Goal: Task Accomplishment & Management: Manage account settings

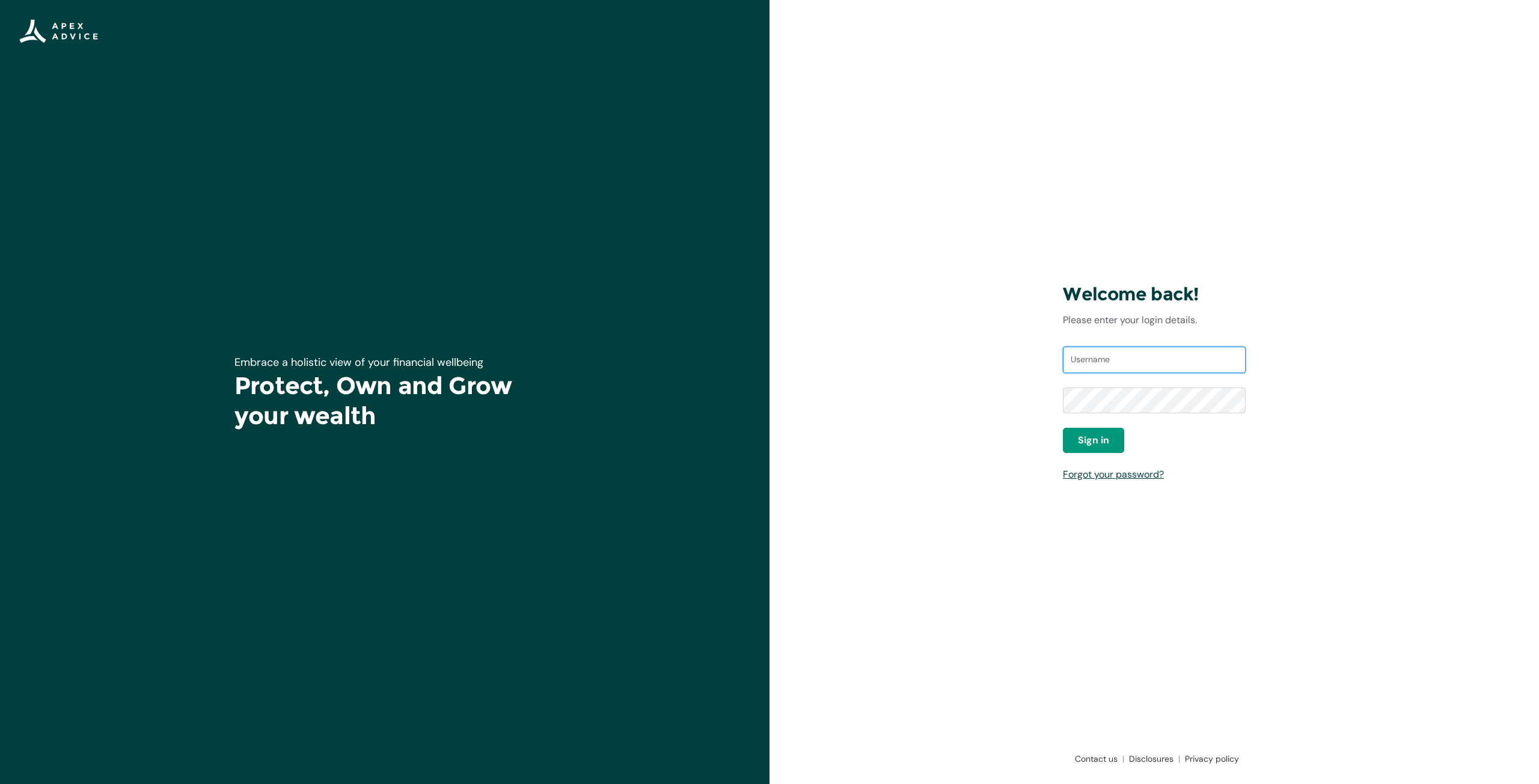
click at [1153, 358] on input "Username" at bounding box center [1154, 360] width 183 height 26
type input "[EMAIL_ADDRESS][DOMAIN_NAME]"
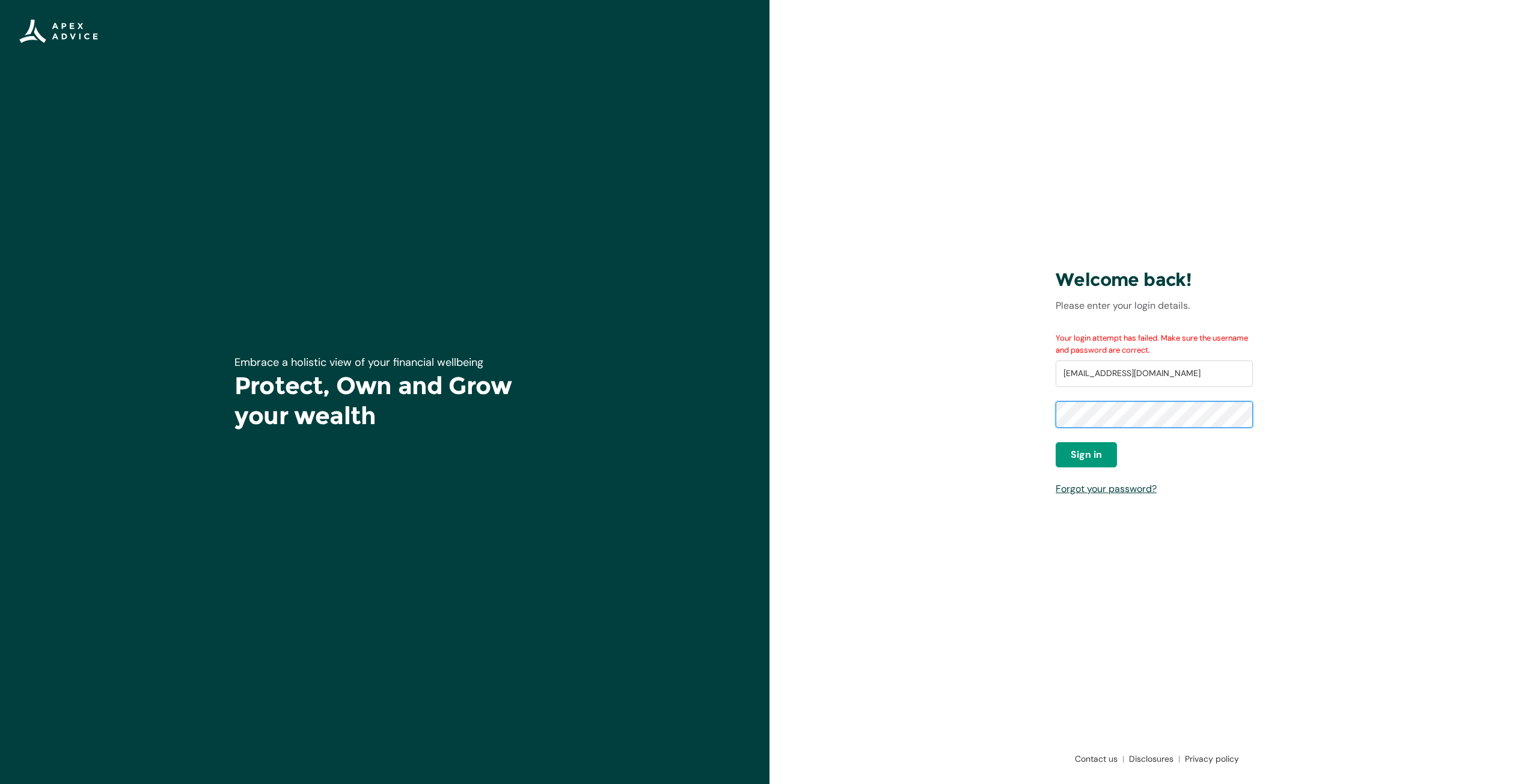
click at [857, 446] on div "Welcome back! Please enter your login details. Your login attempt has failed. M…" at bounding box center [1155, 392] width 770 height 784
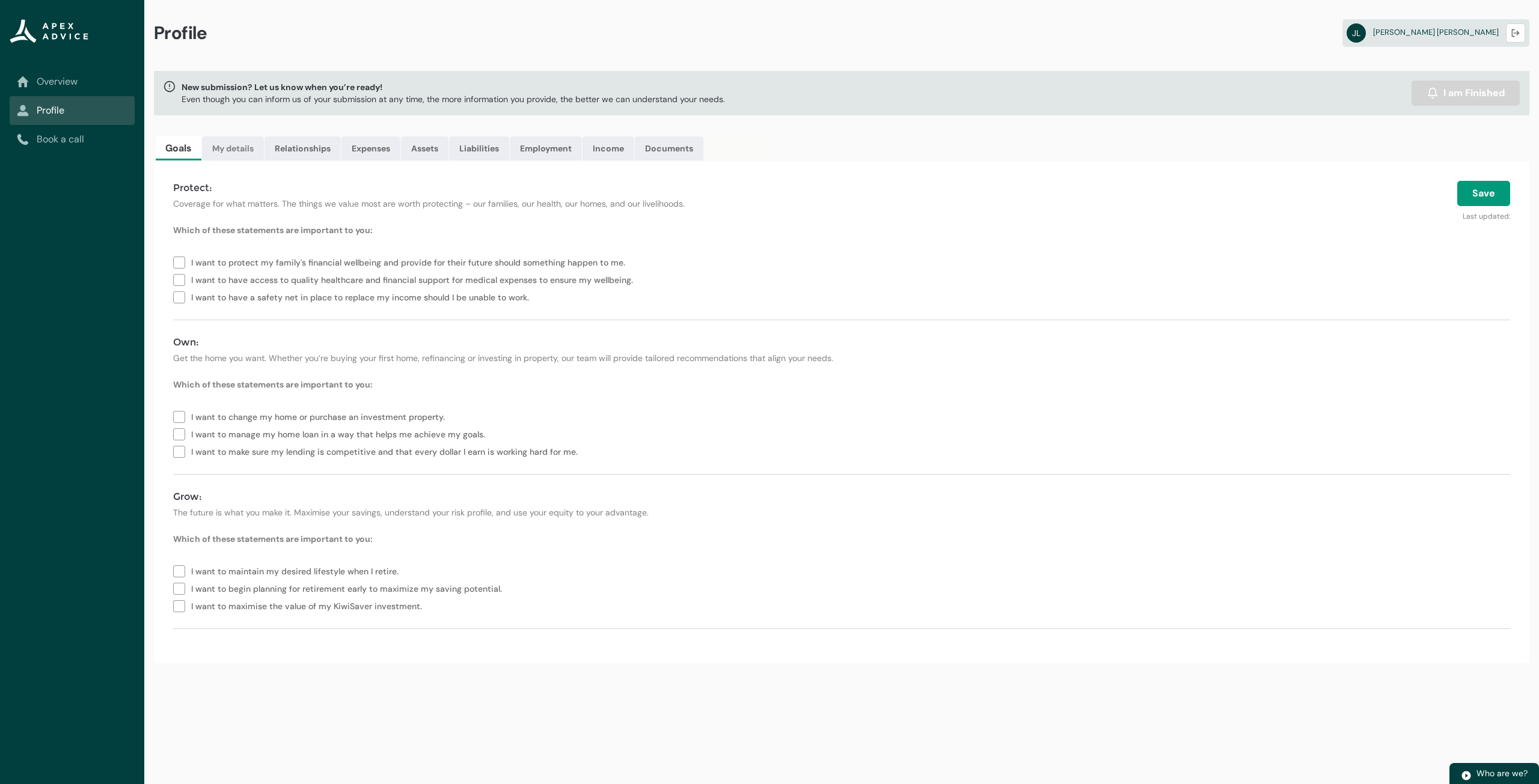
click at [248, 148] on link "My details" at bounding box center [233, 148] width 62 height 24
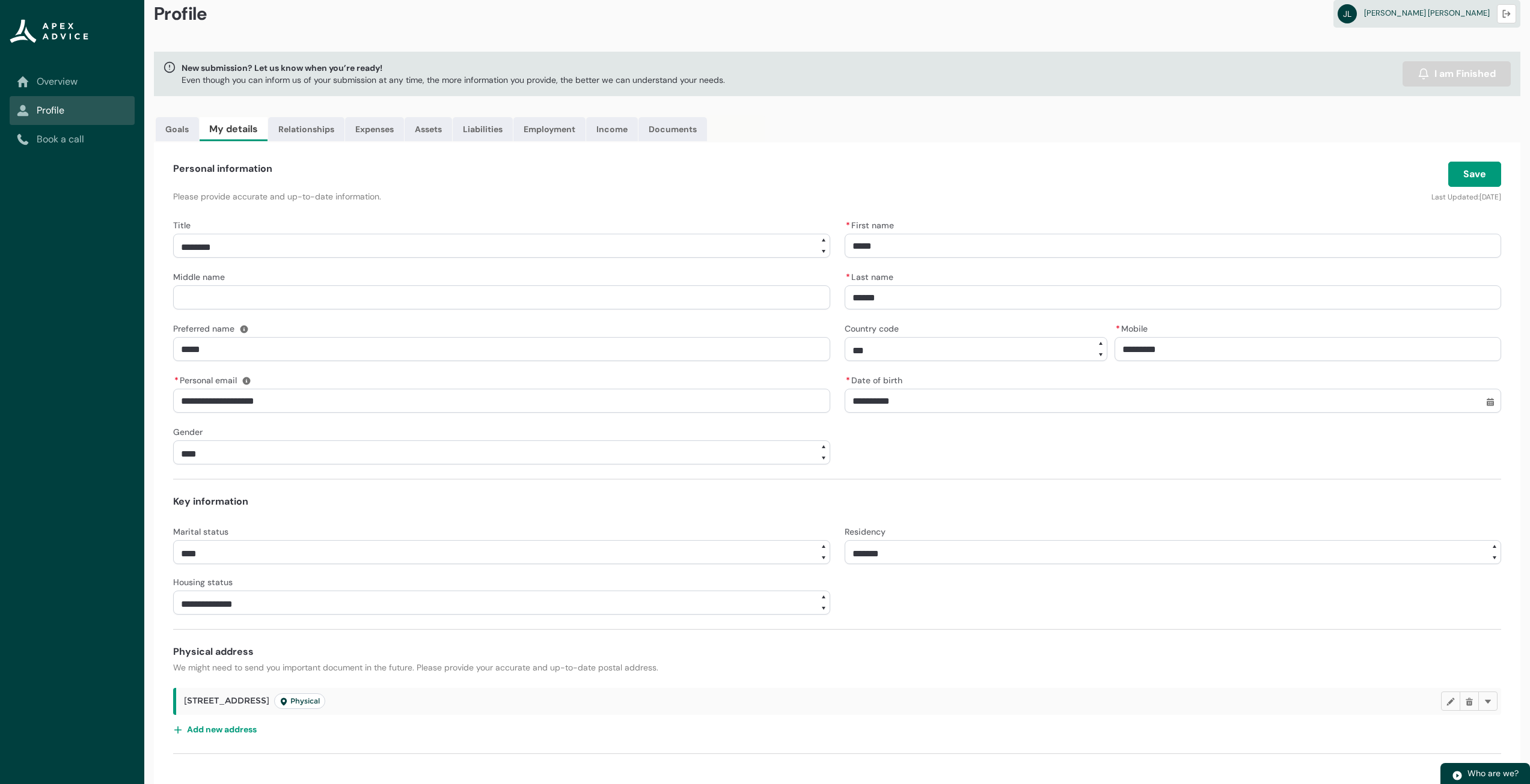
scroll to position [23, 0]
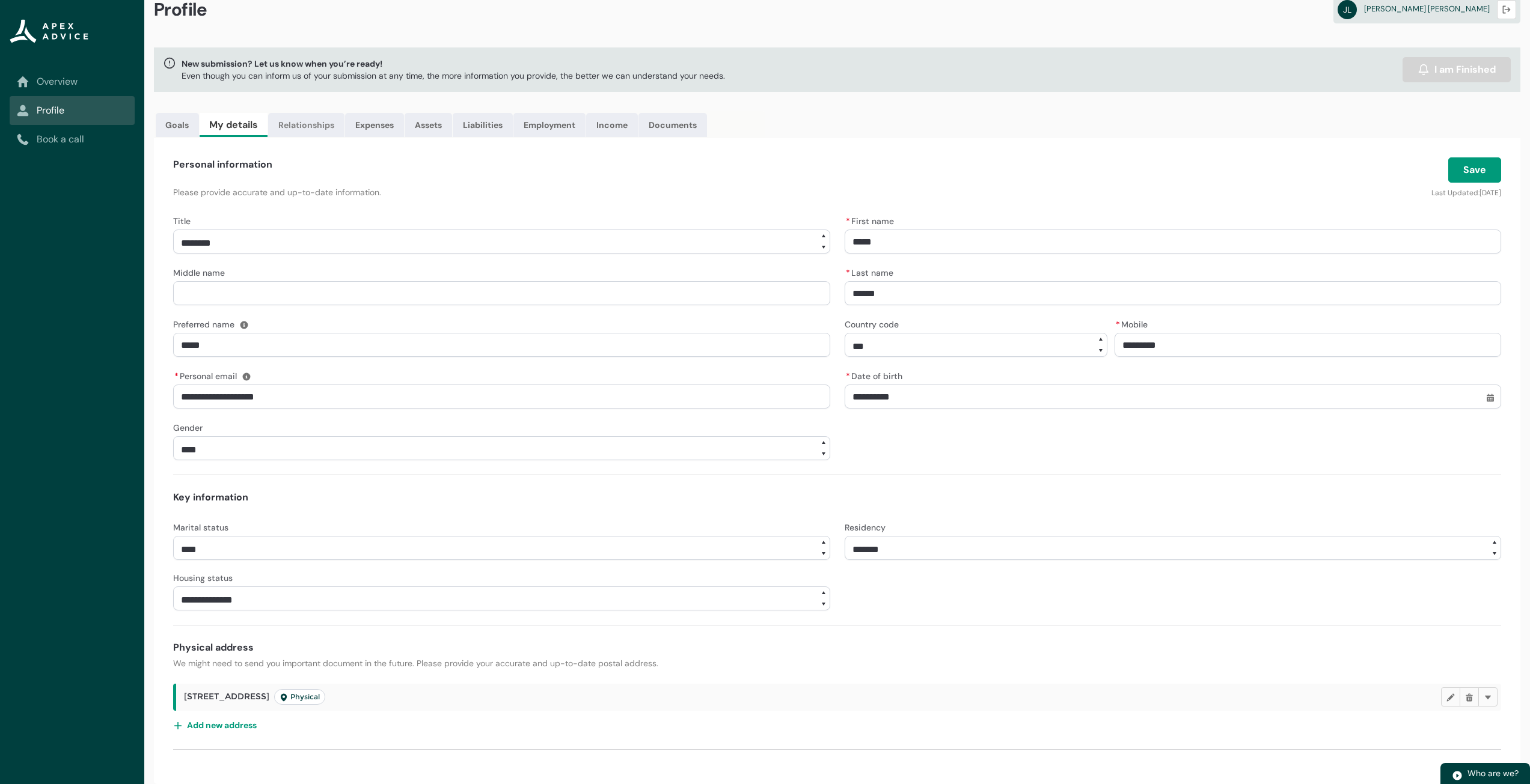
click at [330, 130] on link "Relationships" at bounding box center [306, 125] width 77 height 24
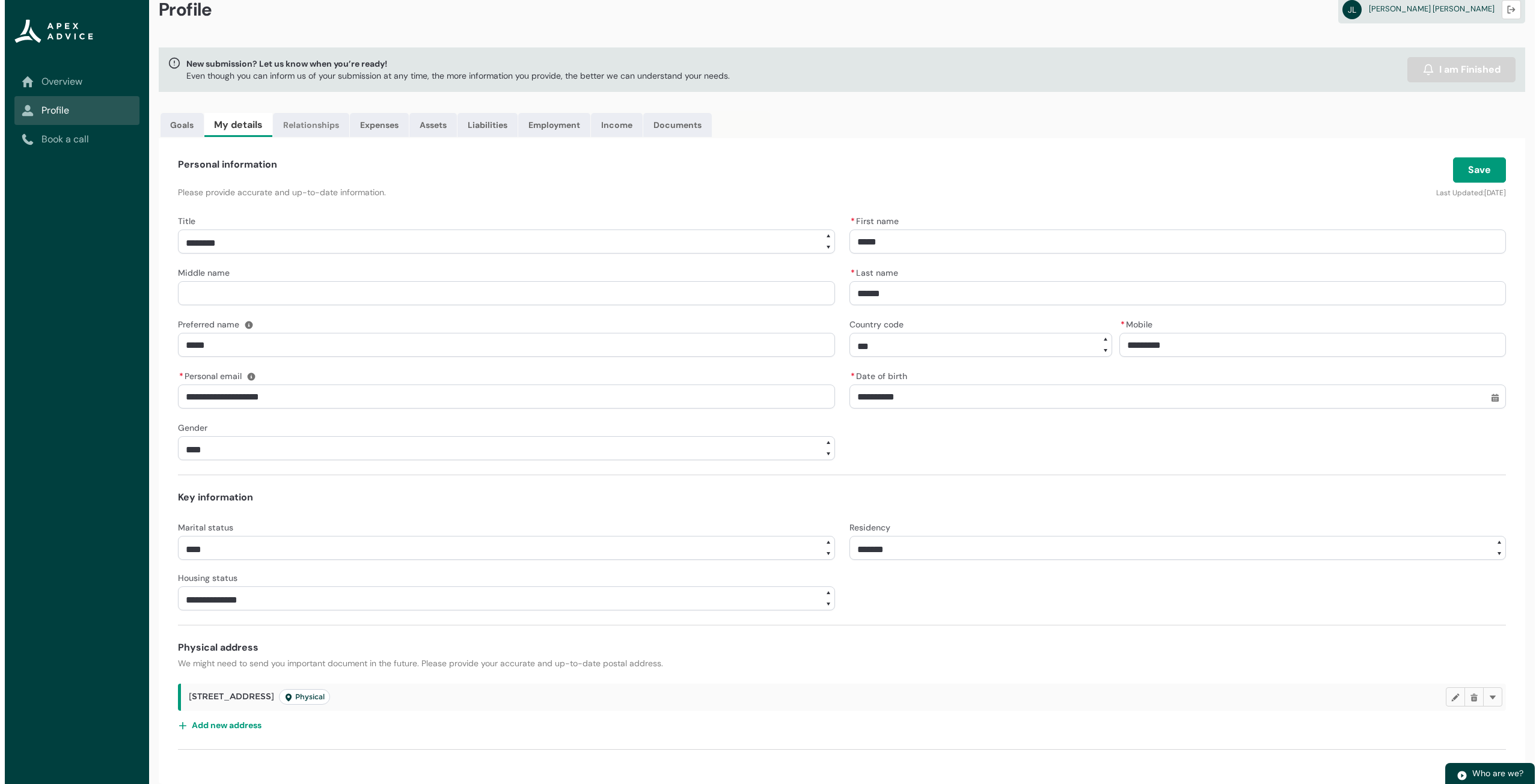
scroll to position [0, 0]
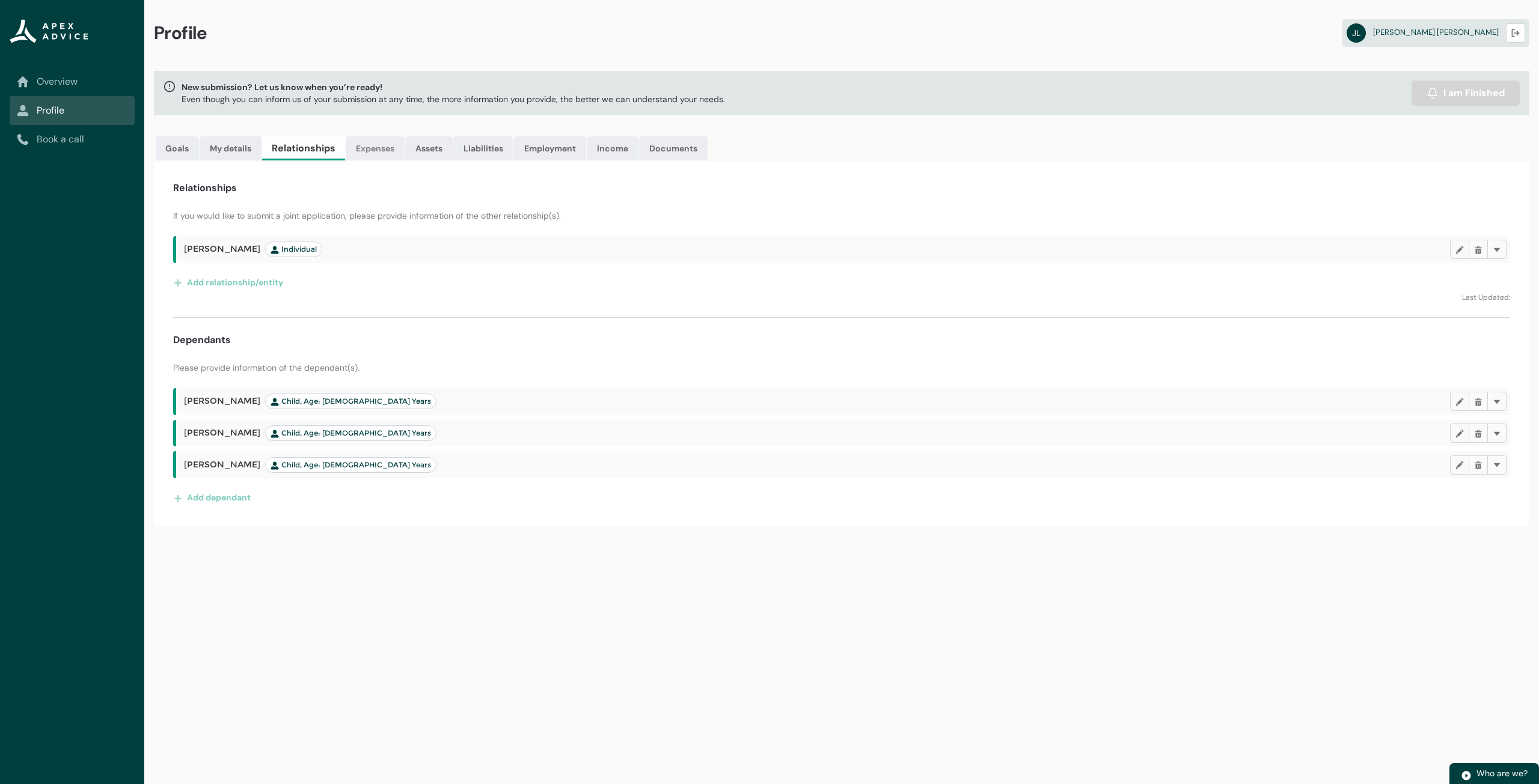
click at [383, 158] on link "Expenses" at bounding box center [375, 148] width 59 height 24
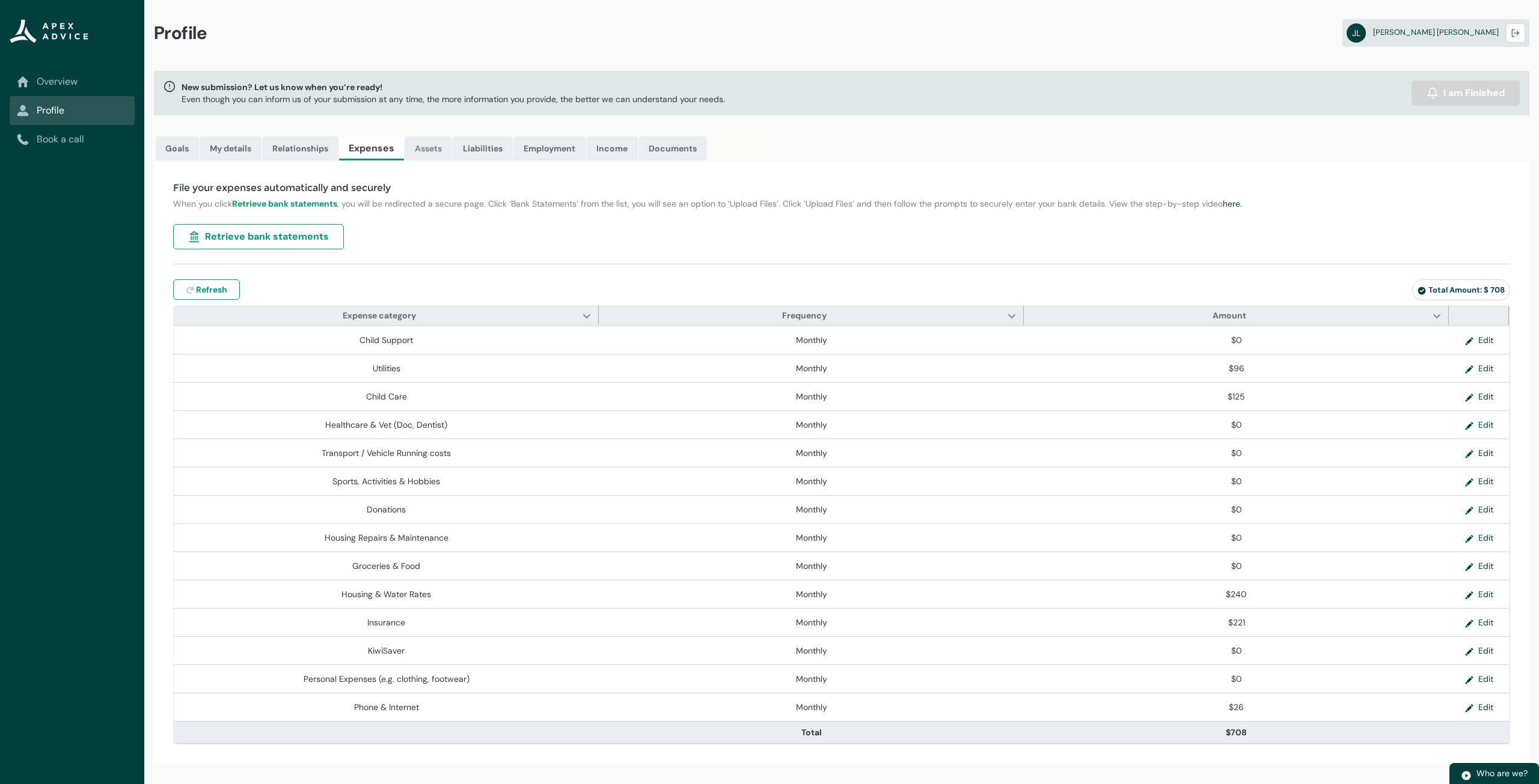
click at [423, 149] on link "Assets" at bounding box center [428, 148] width 48 height 24
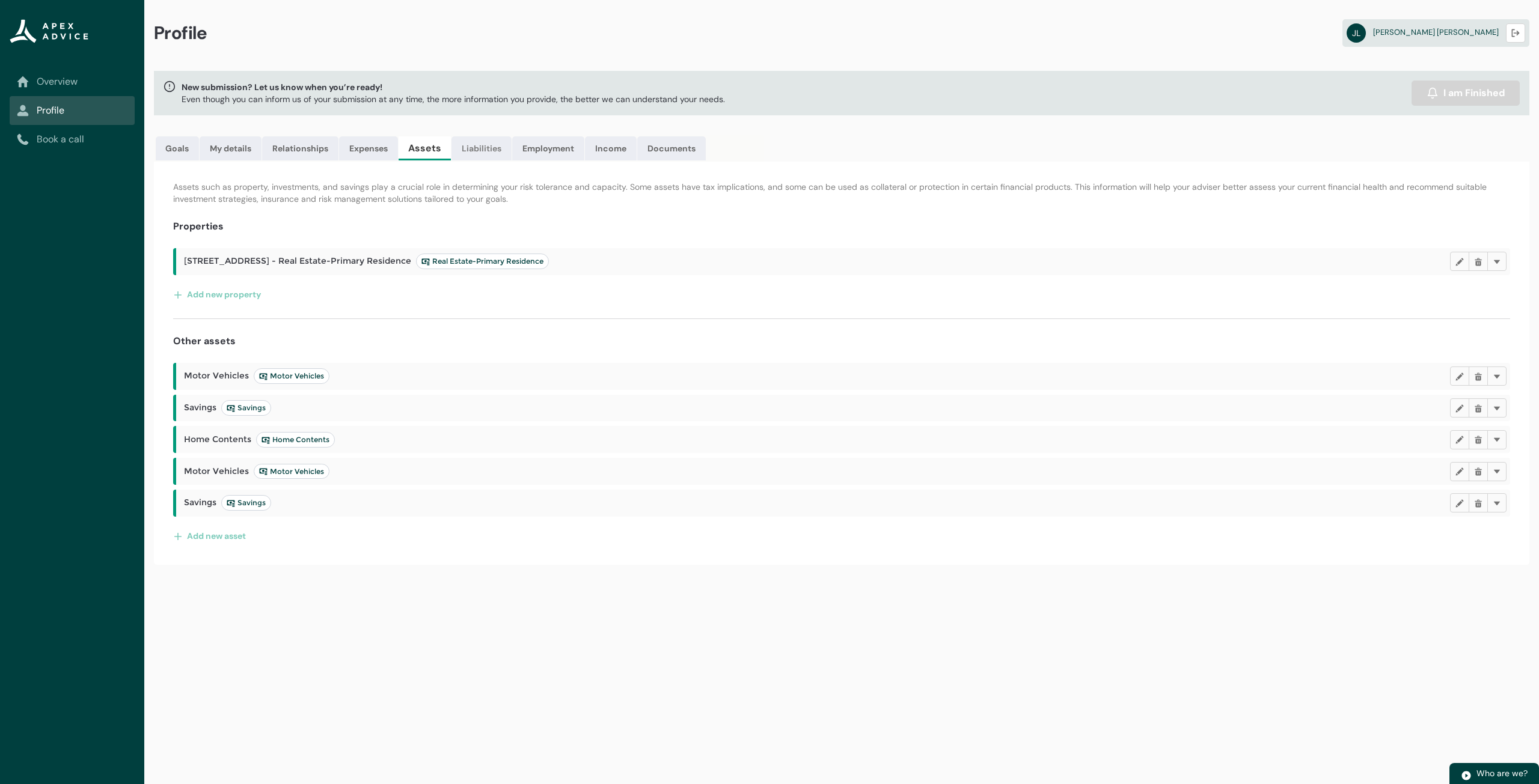
click at [475, 149] on link "Liabilities" at bounding box center [481, 148] width 60 height 24
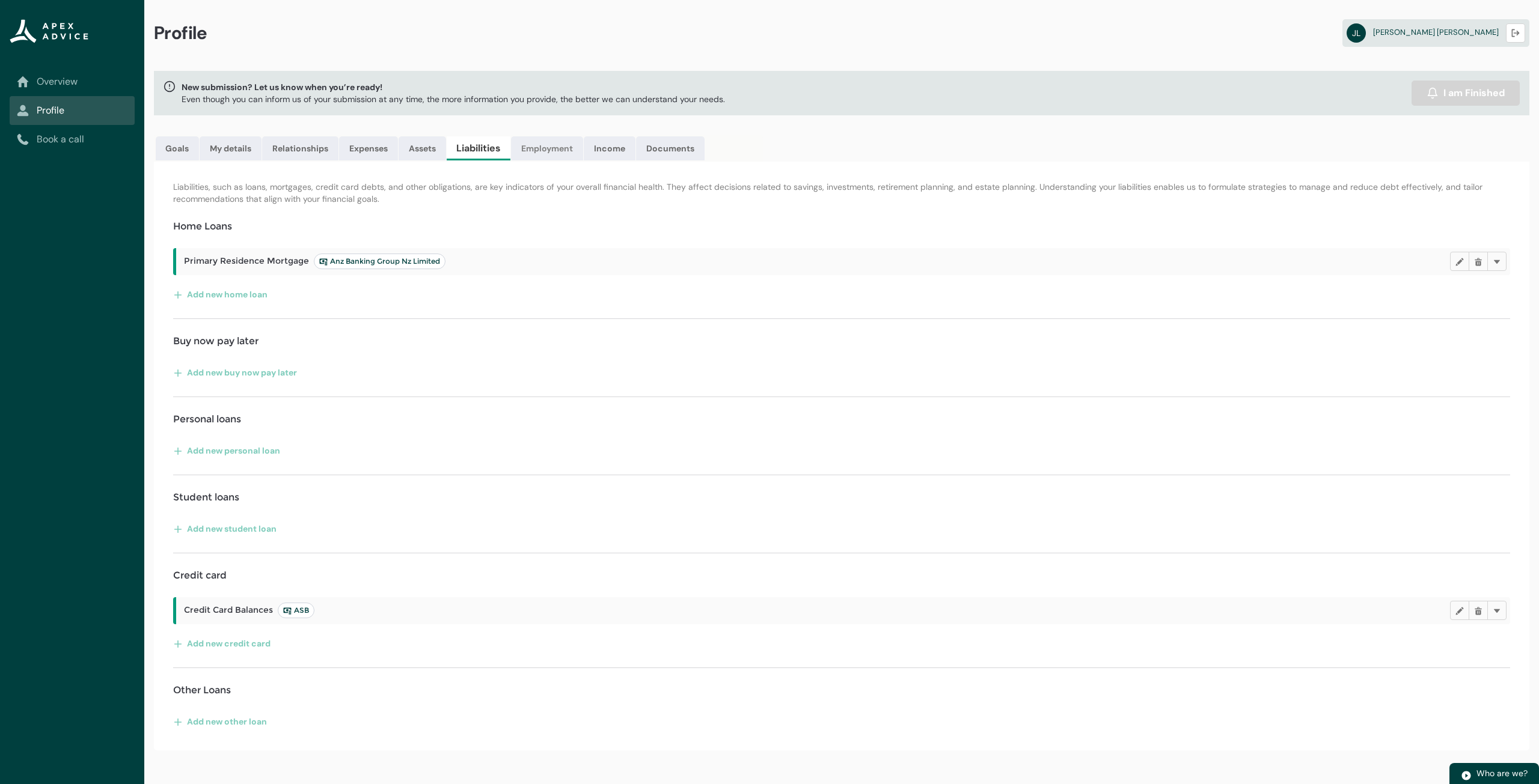
click at [546, 145] on link "Employment" at bounding box center [547, 148] width 72 height 24
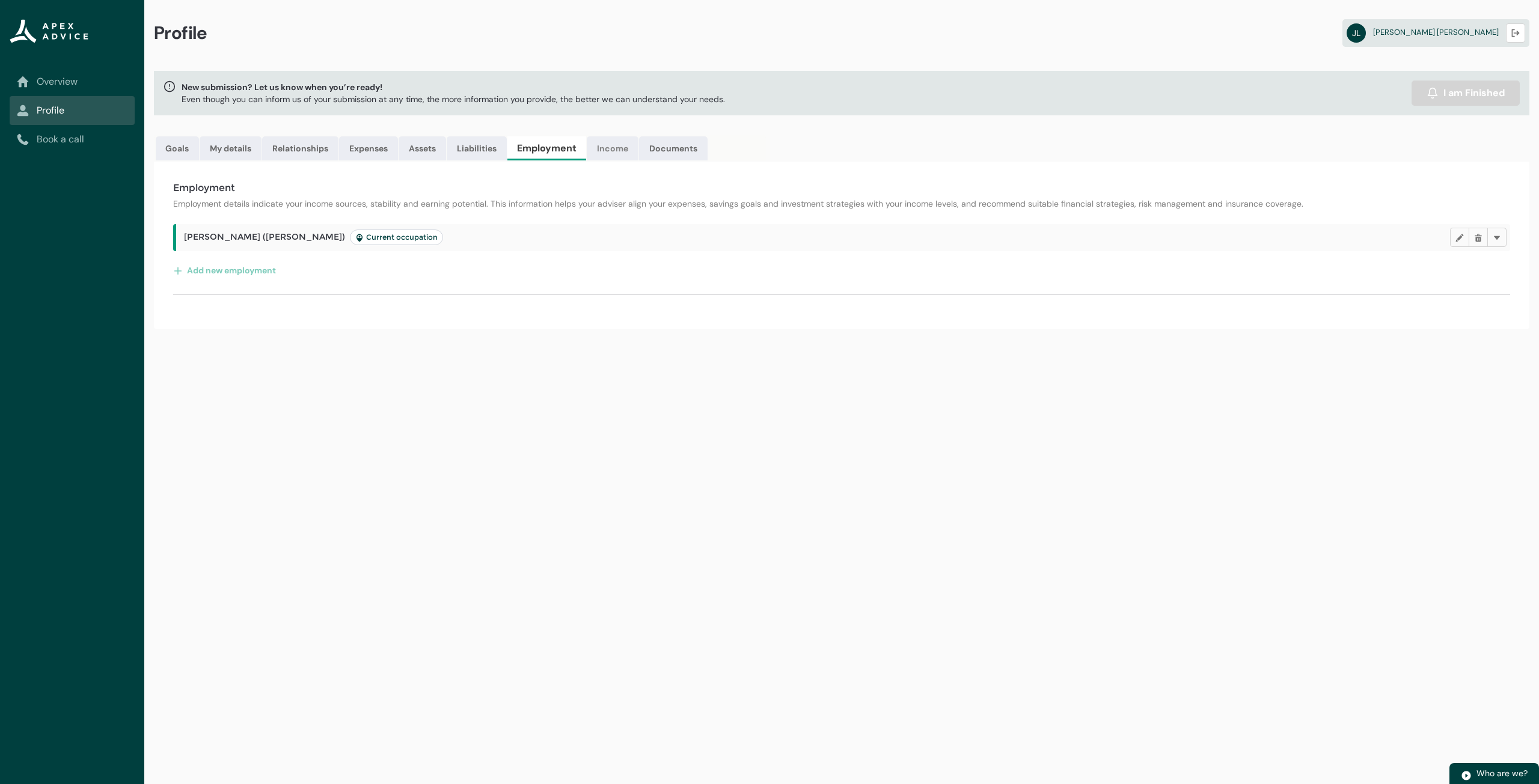
click at [615, 148] on link "Income" at bounding box center [613, 148] width 52 height 24
click at [671, 155] on link "Documents" at bounding box center [669, 148] width 68 height 24
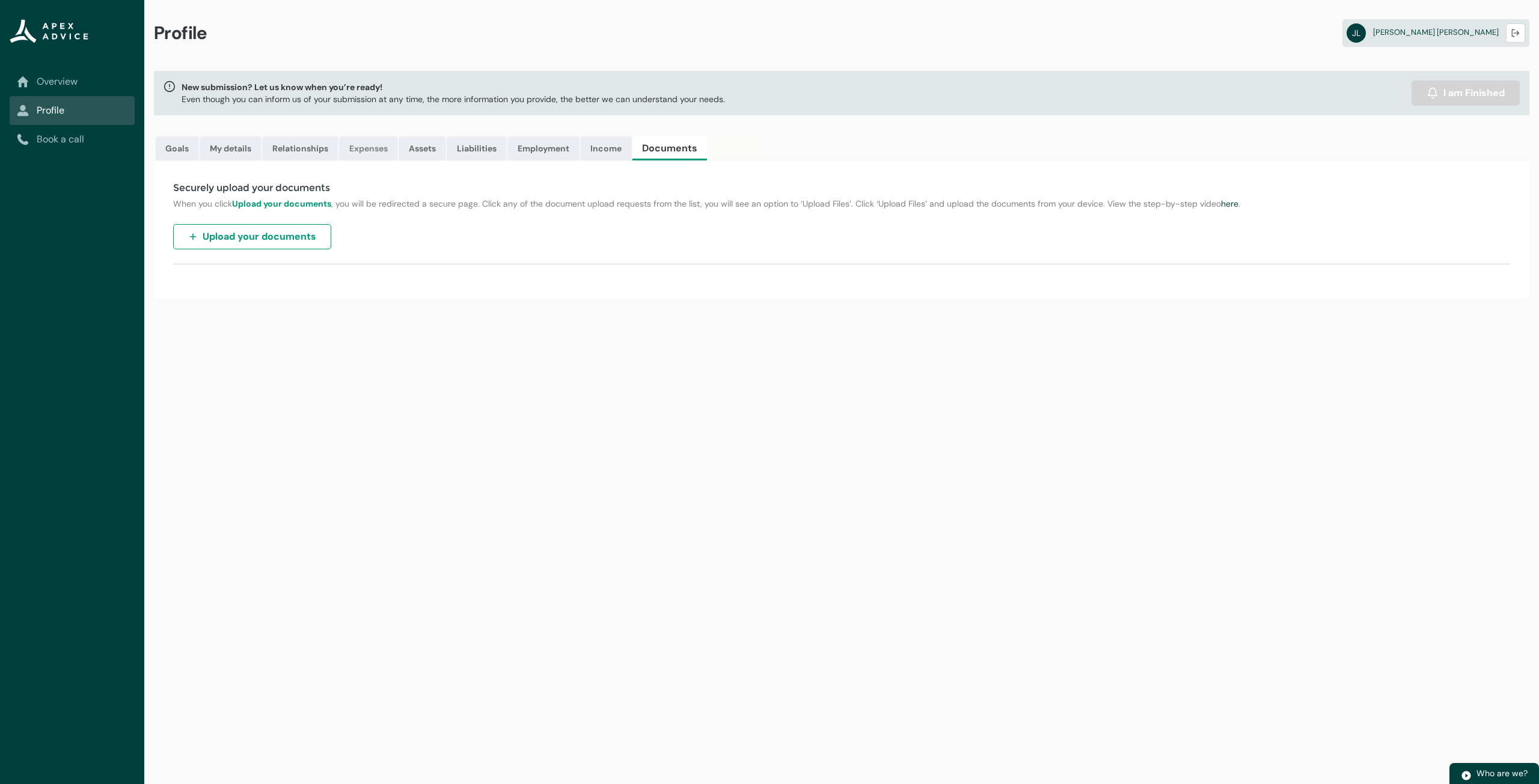
click at [382, 154] on link "Expenses" at bounding box center [368, 148] width 59 height 24
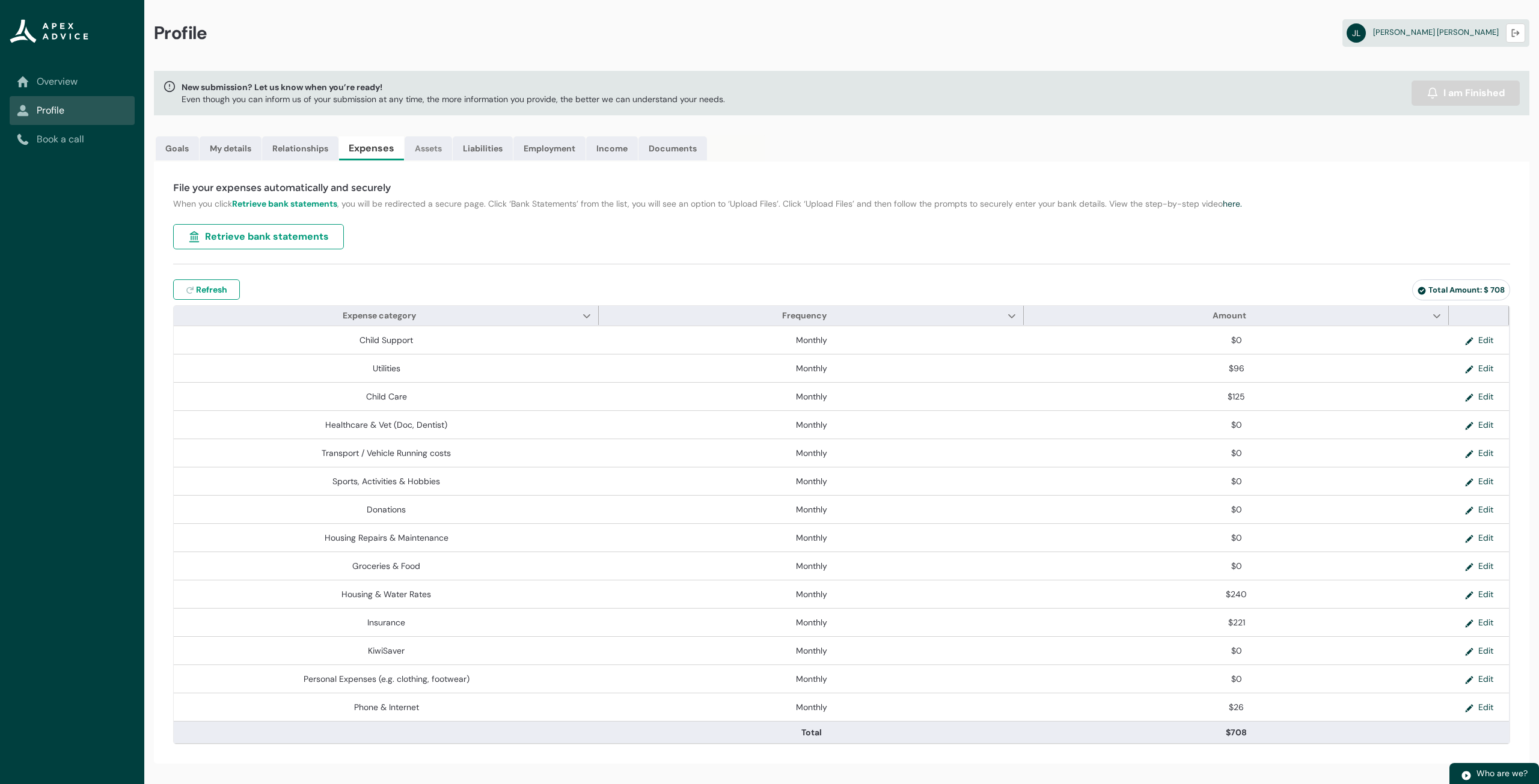
click at [437, 147] on link "Assets" at bounding box center [428, 148] width 48 height 24
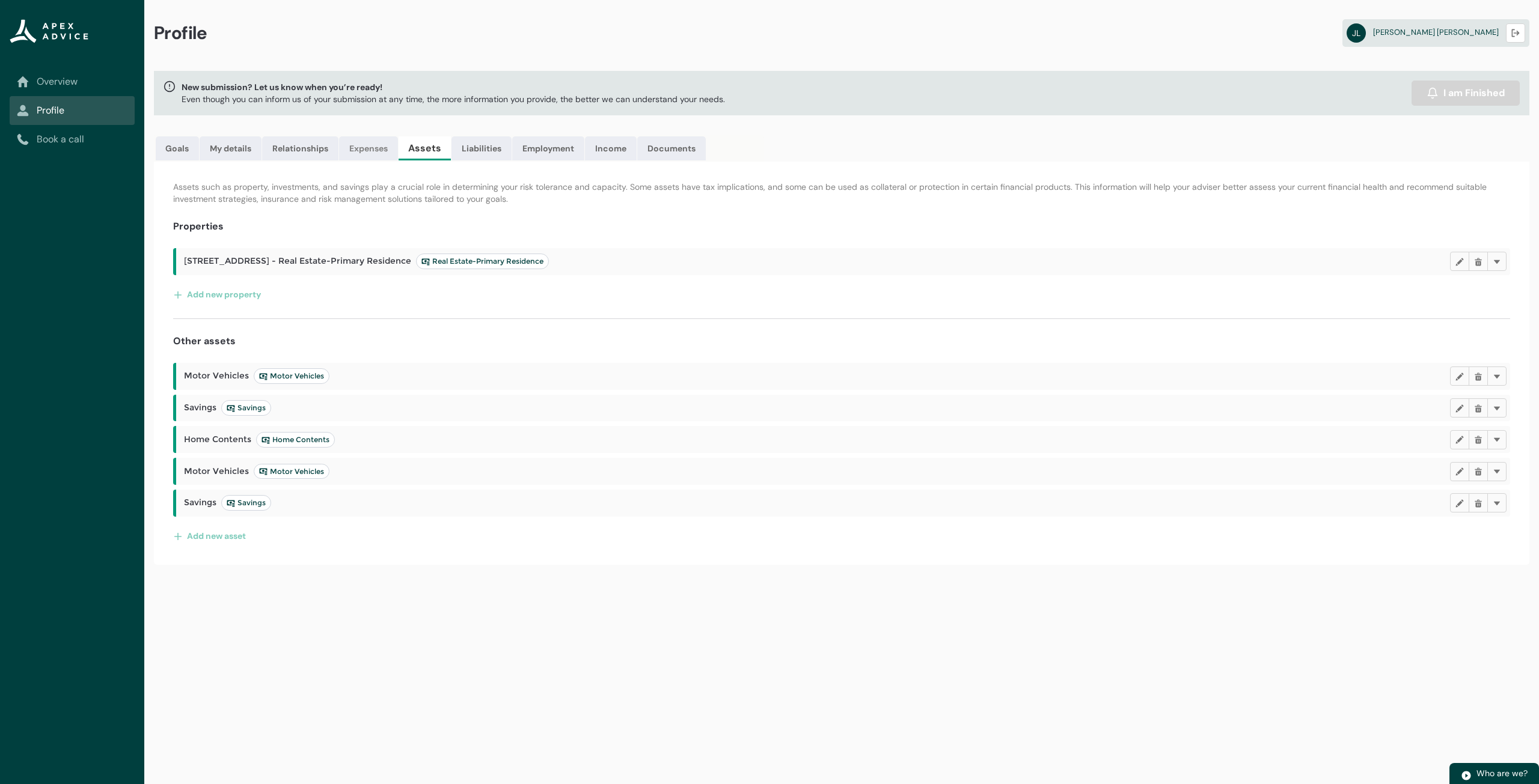
click at [372, 158] on link "Expenses" at bounding box center [368, 148] width 59 height 24
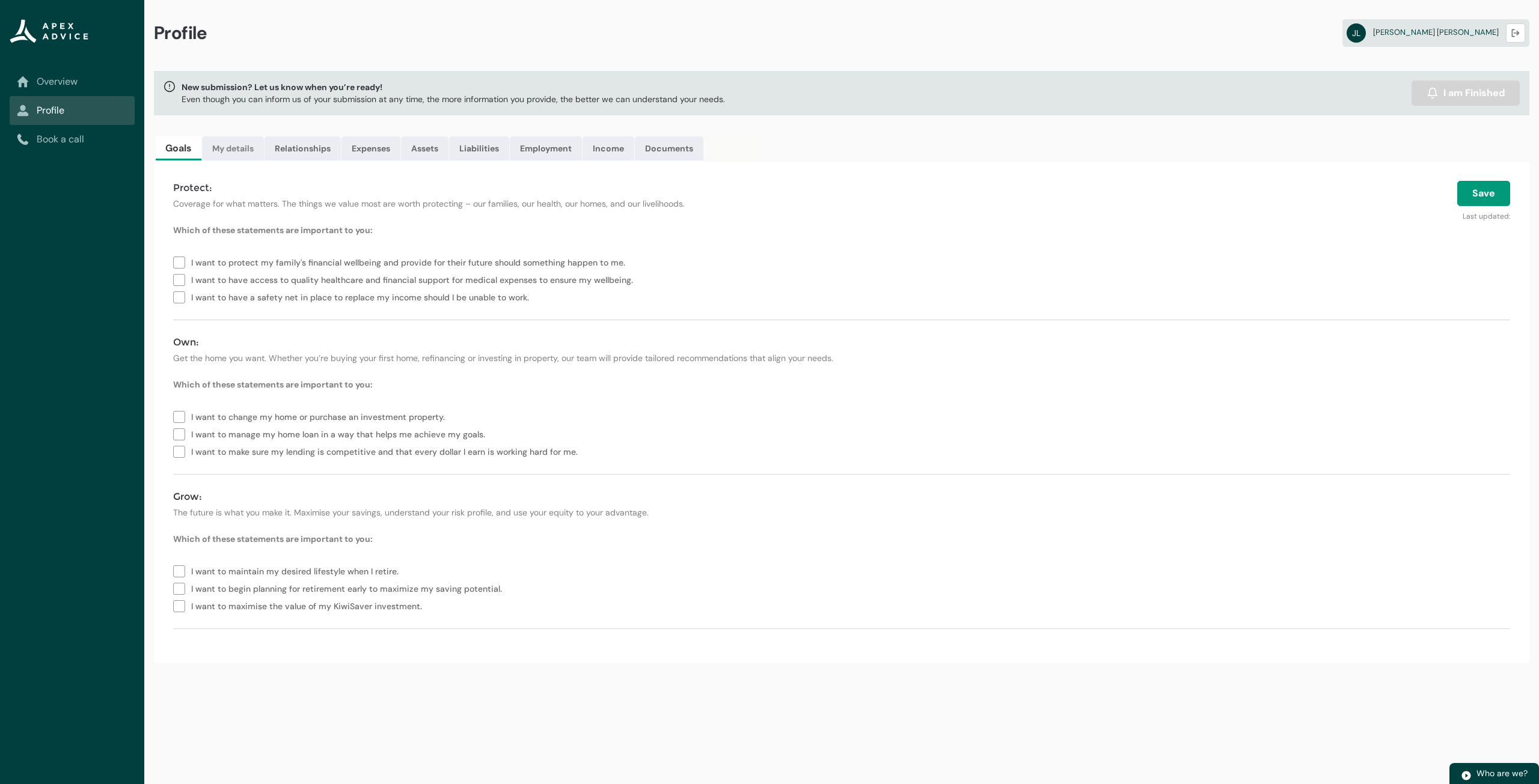
click at [253, 147] on link "My details" at bounding box center [233, 148] width 62 height 24
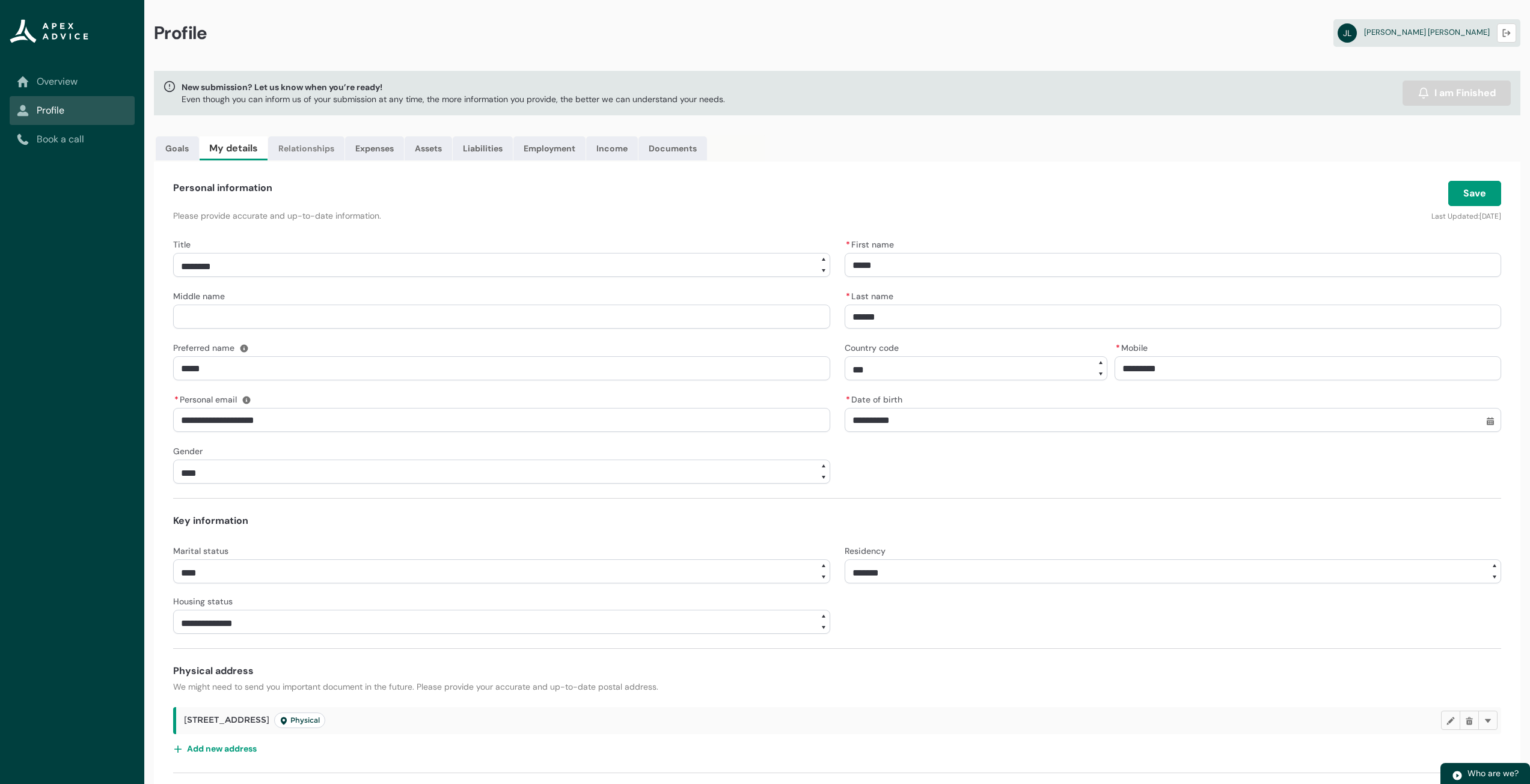
click at [286, 147] on link "Relationships" at bounding box center [306, 148] width 77 height 24
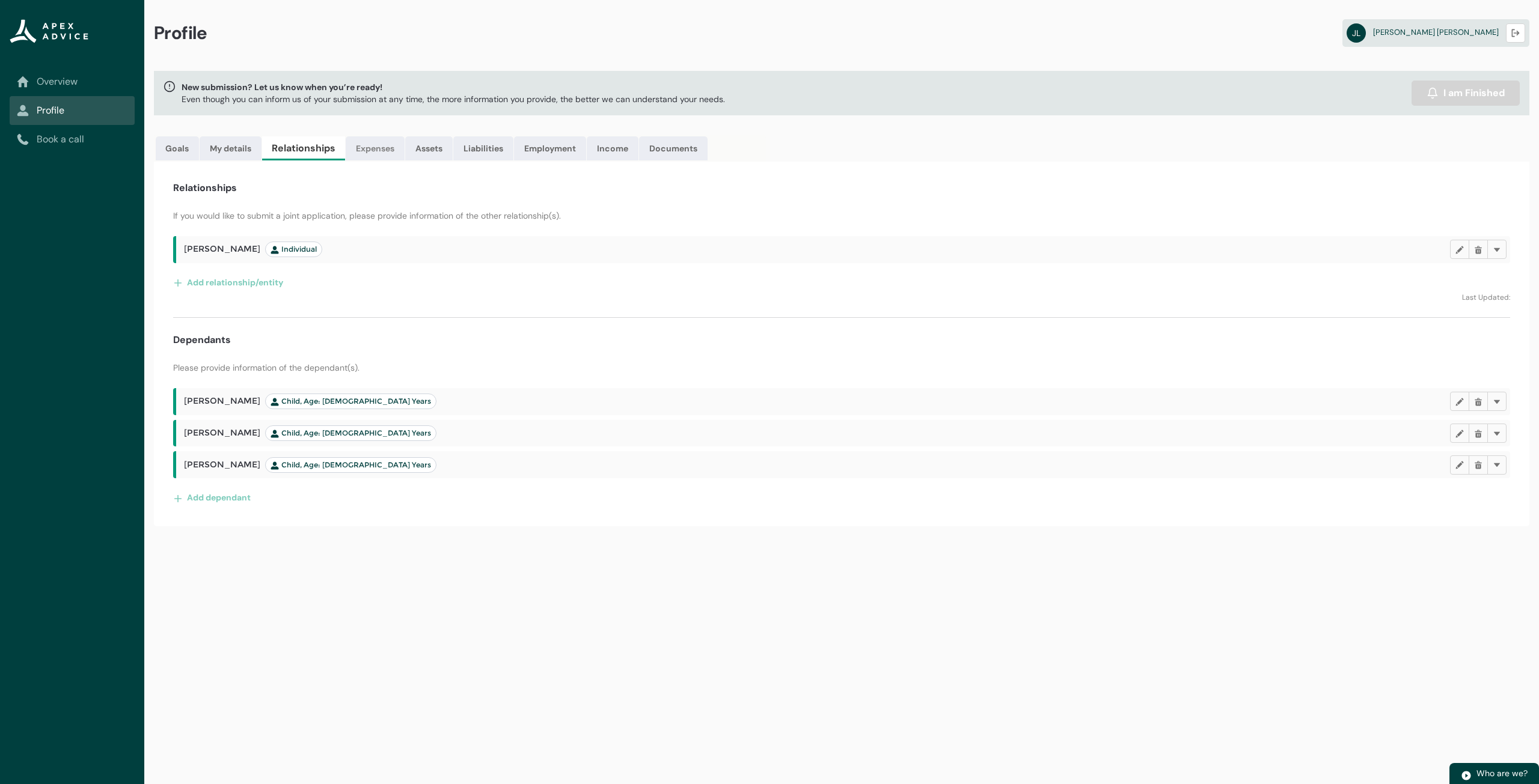
click at [363, 148] on link "Expenses" at bounding box center [375, 148] width 59 height 24
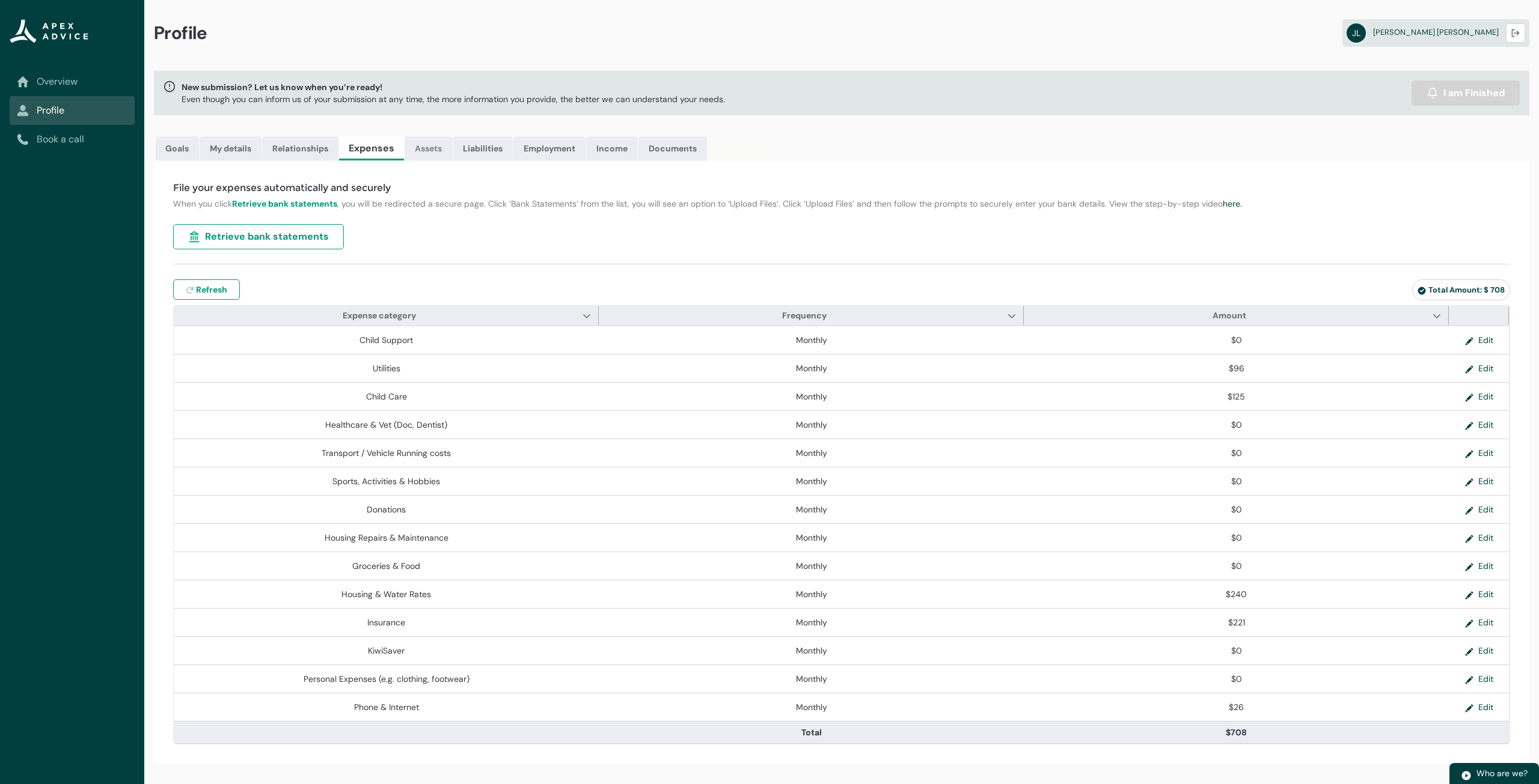
click at [418, 143] on link "Assets" at bounding box center [428, 148] width 48 height 24
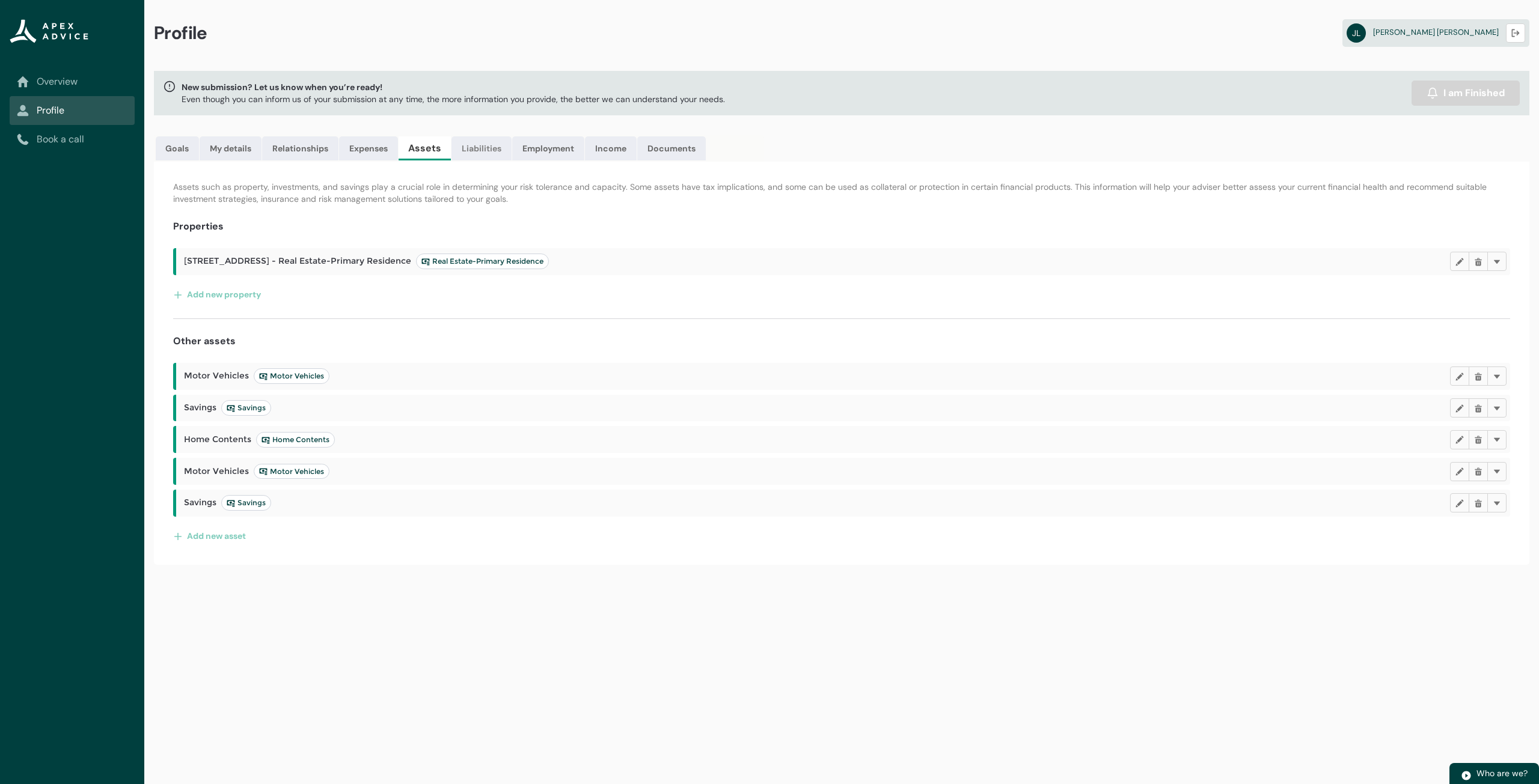
click at [499, 152] on link "Liabilities" at bounding box center [481, 148] width 60 height 24
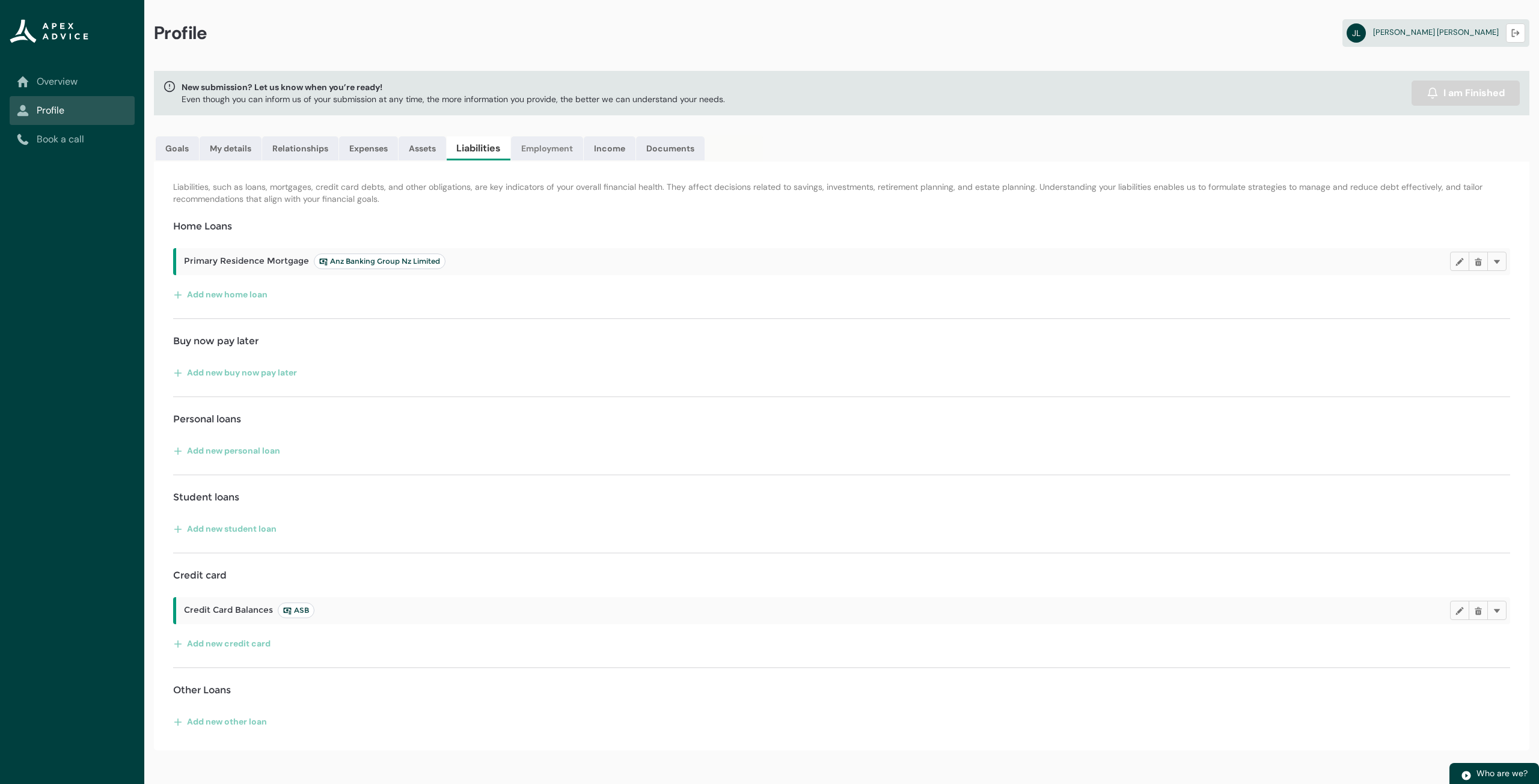
click at [544, 148] on link "Employment" at bounding box center [547, 148] width 72 height 24
